Goal: Use online tool/utility: Utilize a website feature to perform a specific function

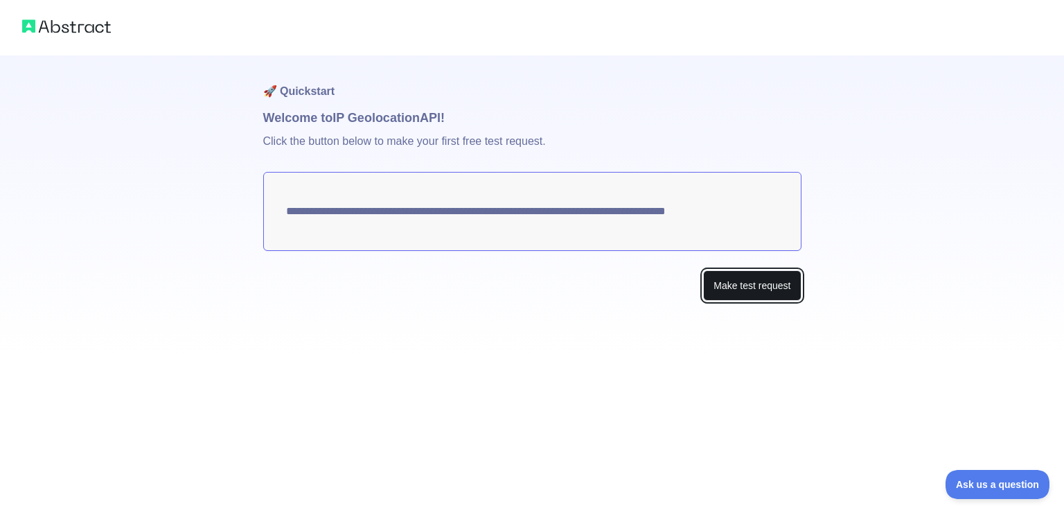
click at [740, 287] on button "Make test request" at bounding box center [752, 285] width 98 height 31
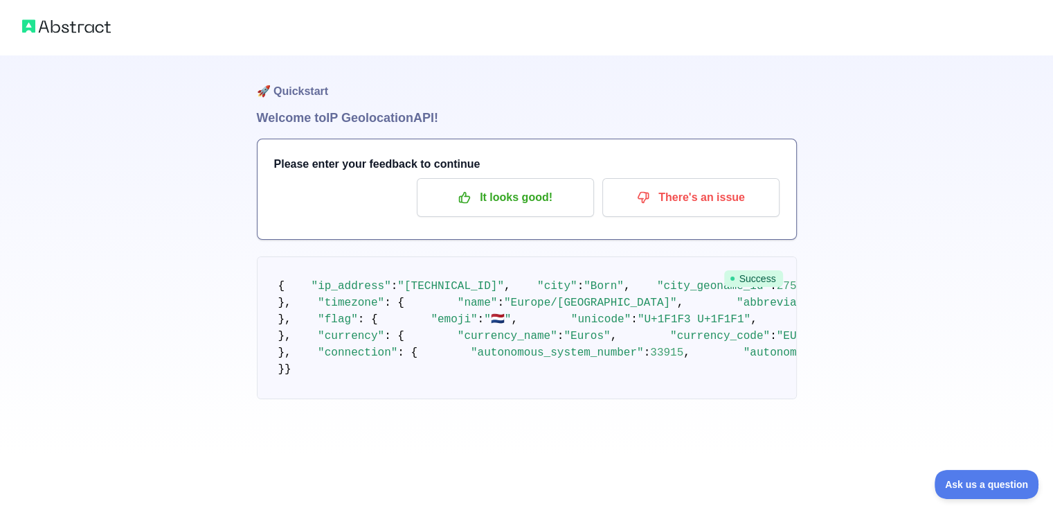
scroll to position [596, 0]
click at [924, 317] on div "🚀 Quickstart Welcome to IP Geolocation API! Please enter your feedback to conti…" at bounding box center [526, 227] width 1053 height 454
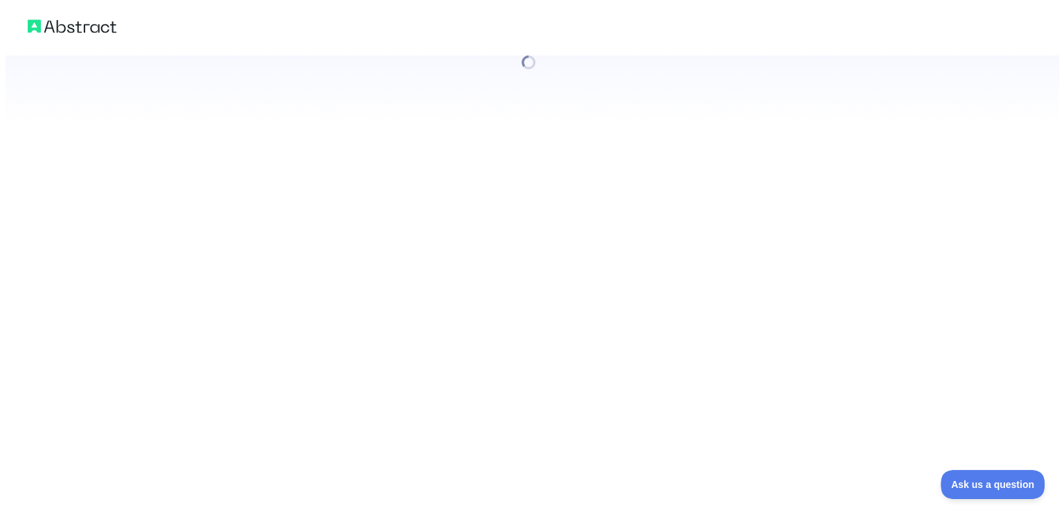
scroll to position [0, 0]
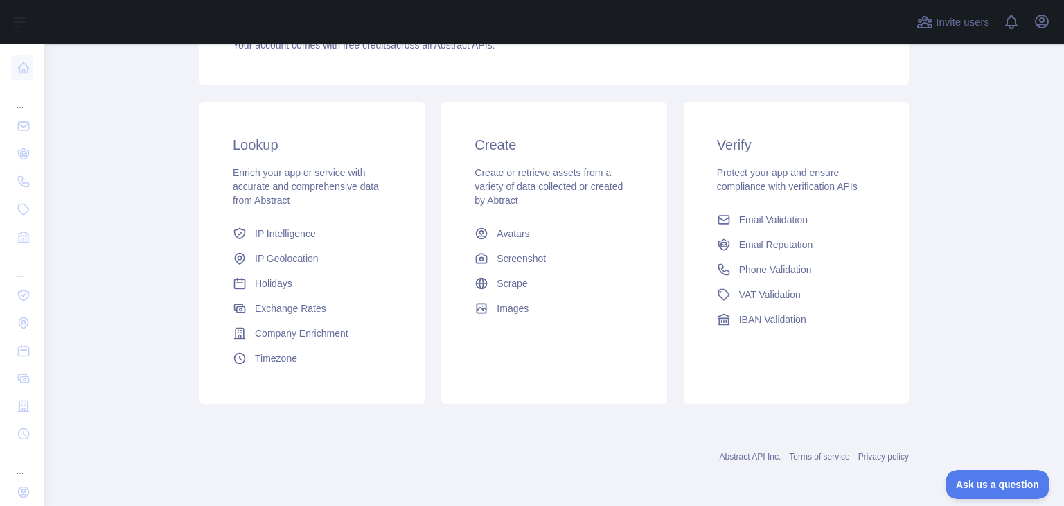
scroll to position [184, 0]
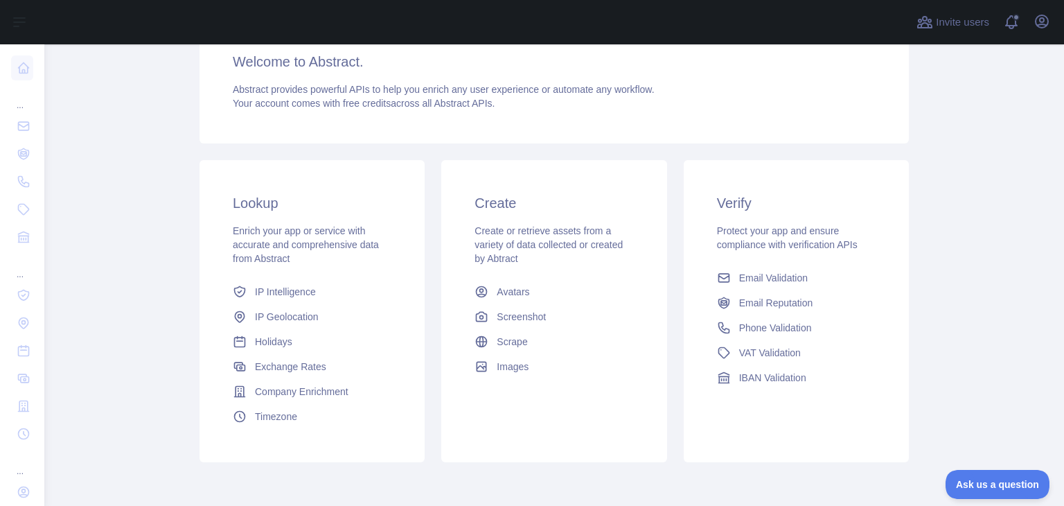
scroll to position [184, 0]
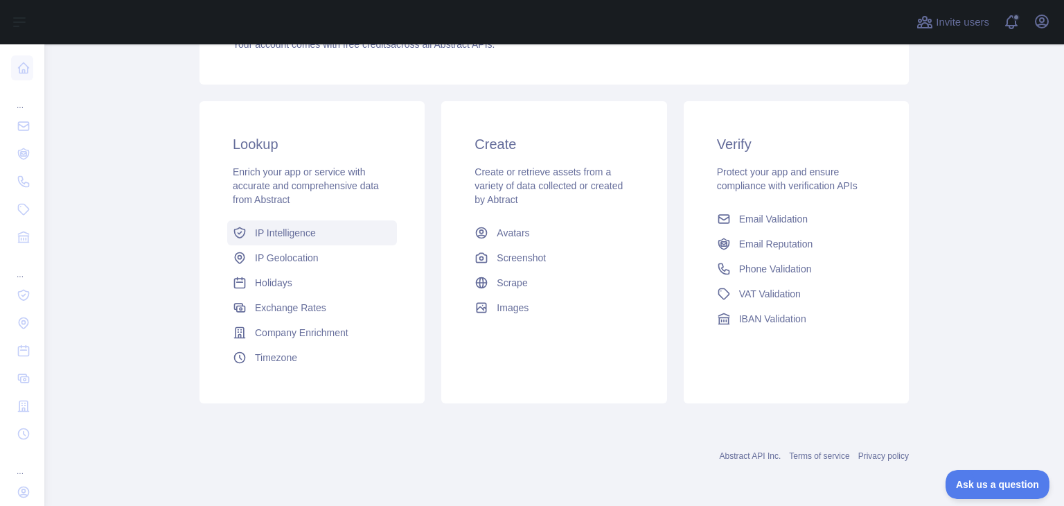
click at [269, 238] on span "IP Intelligence" at bounding box center [285, 233] width 61 height 14
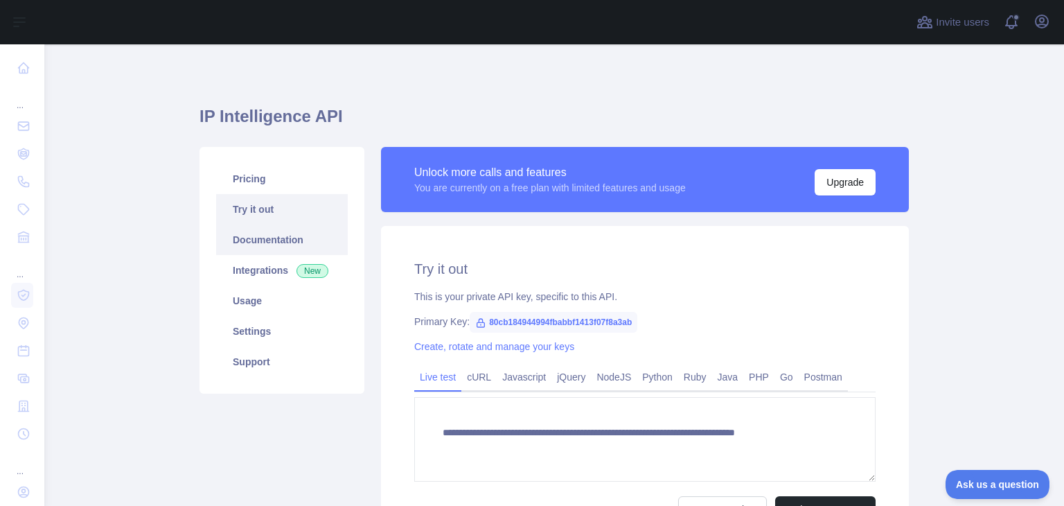
type textarea "**********"
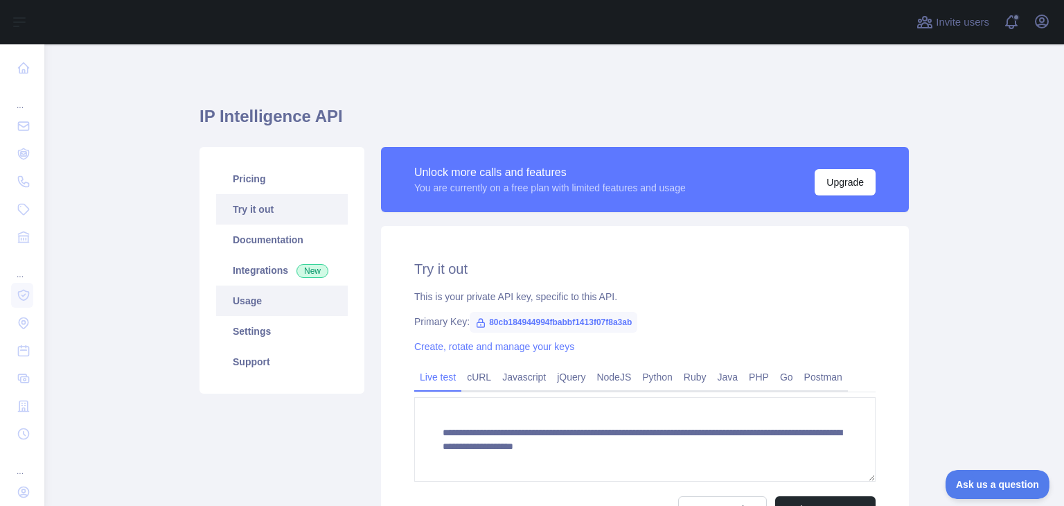
click at [244, 301] on link "Usage" at bounding box center [282, 300] width 132 height 30
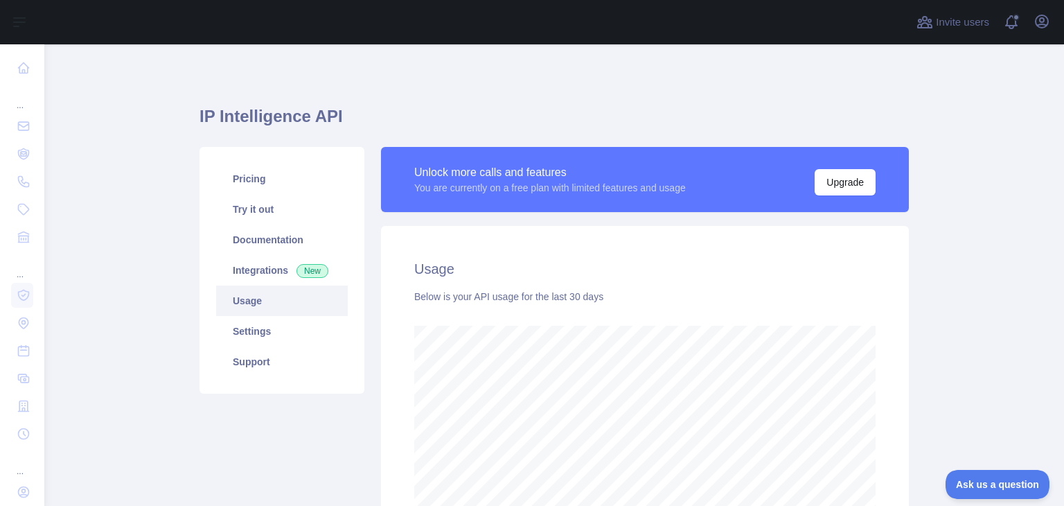
scroll to position [692151, 691603]
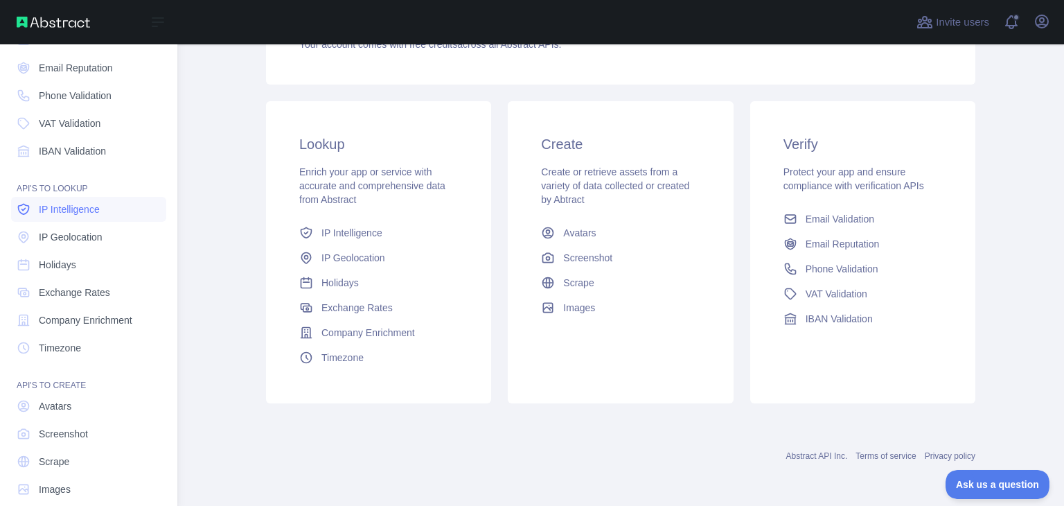
scroll to position [104, 0]
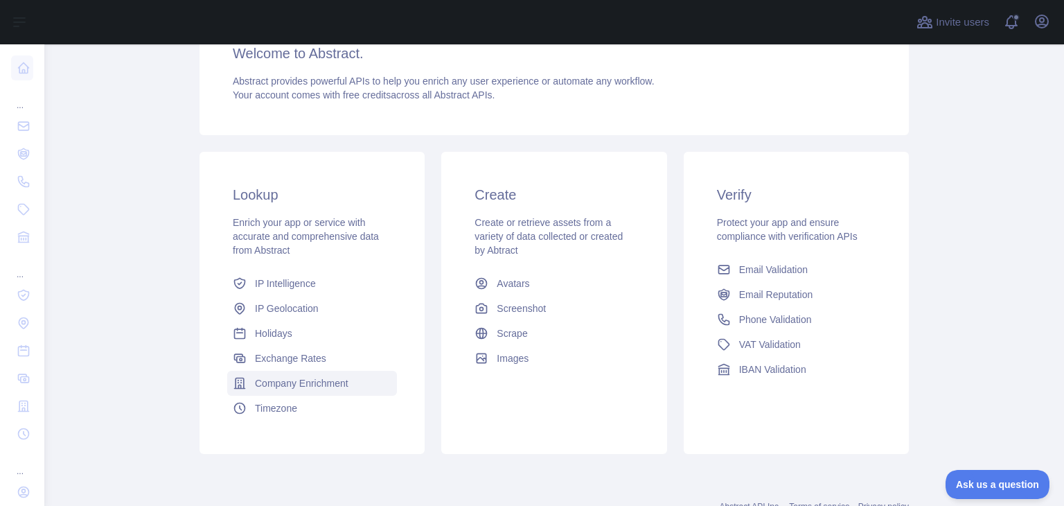
scroll to position [139, 0]
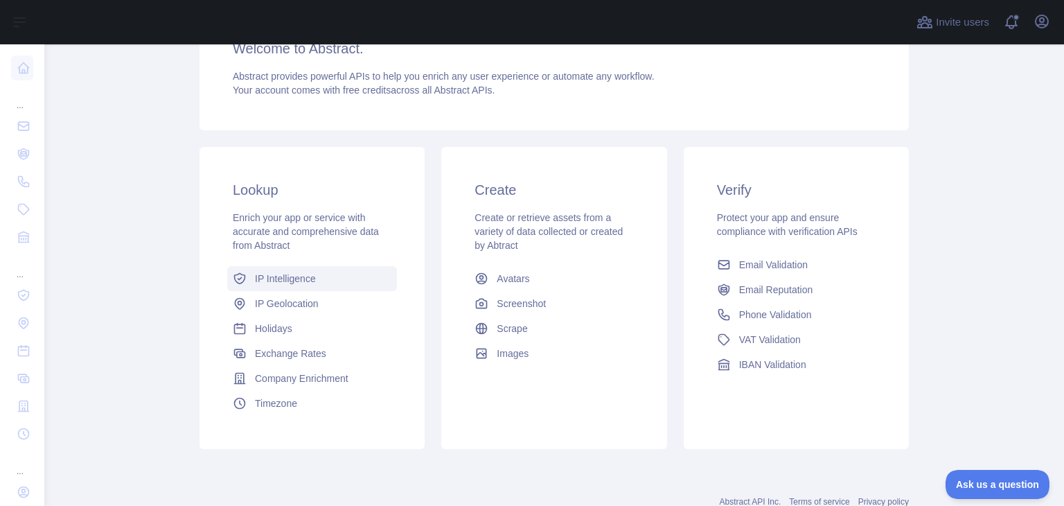
click at [299, 282] on span "IP Intelligence" at bounding box center [285, 279] width 61 height 14
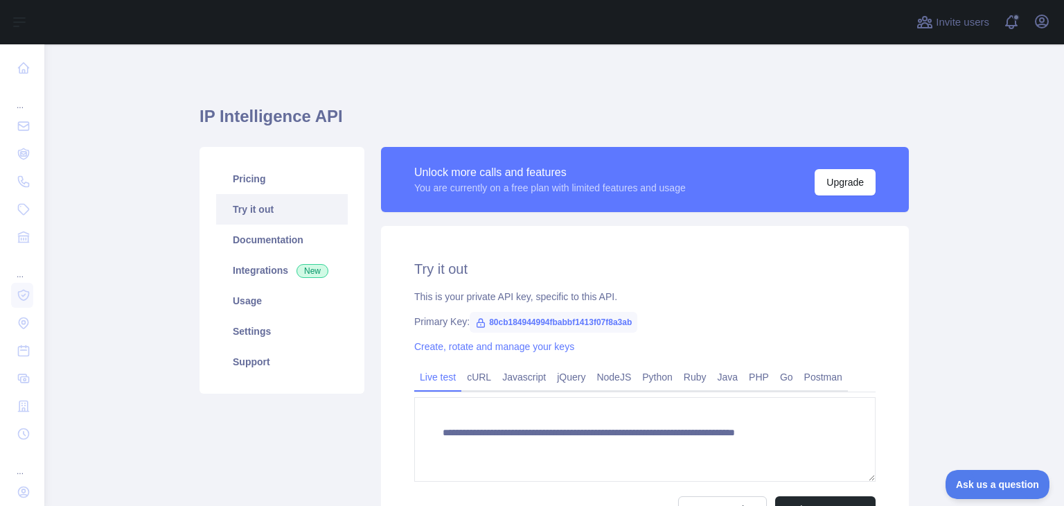
type textarea "**********"
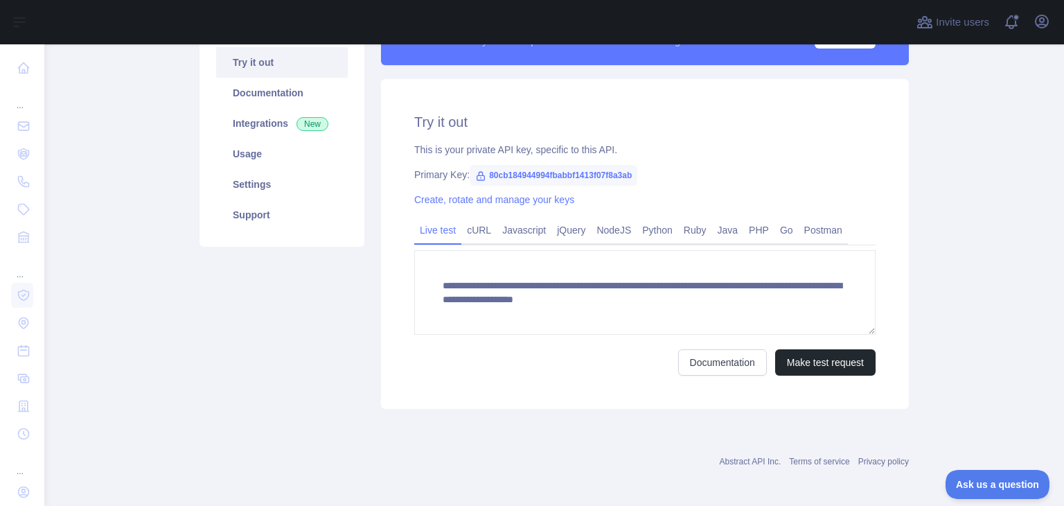
scroll to position [152, 0]
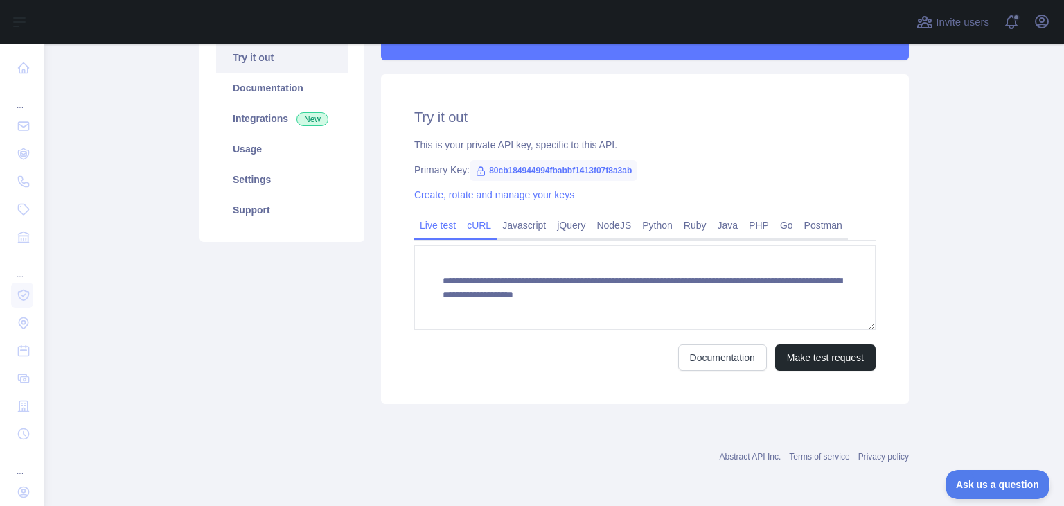
click at [461, 227] on link "cURL" at bounding box center [478, 225] width 35 height 22
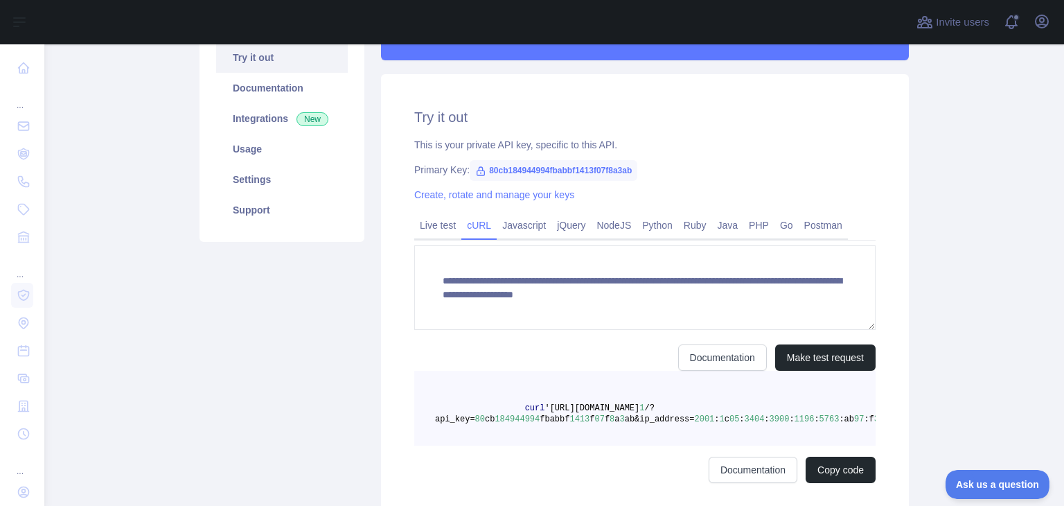
scroll to position [150, 0]
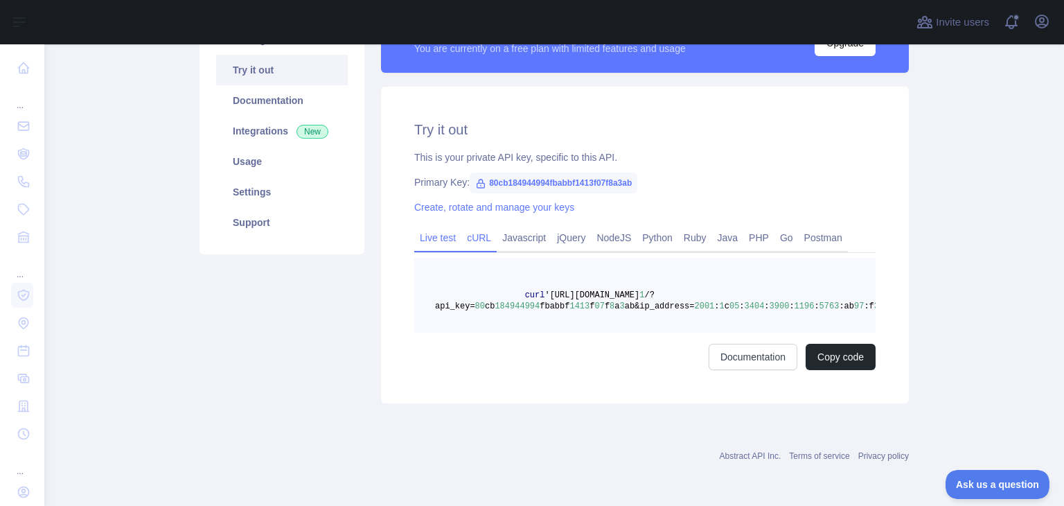
click at [445, 233] on link "Live test" at bounding box center [437, 237] width 47 height 22
